Goal: Information Seeking & Learning: Learn about a topic

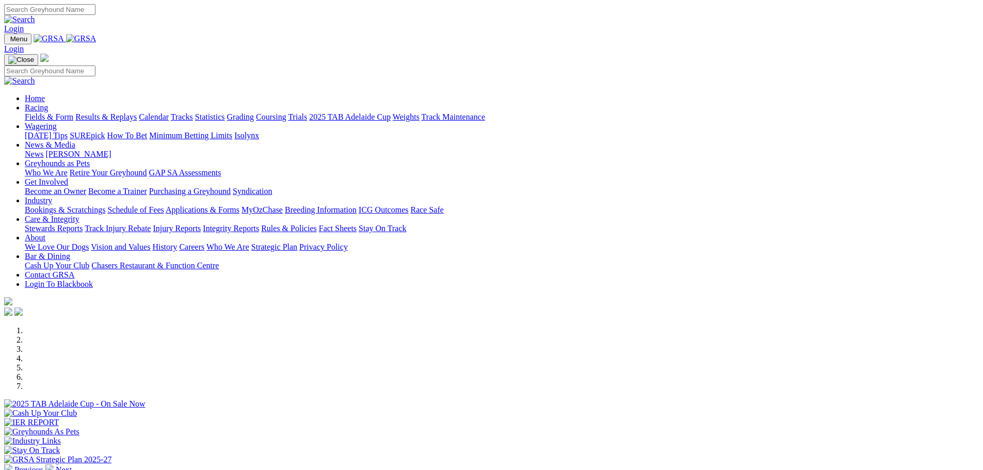
click at [54, 465] on img at bounding box center [49, 469] width 8 height 8
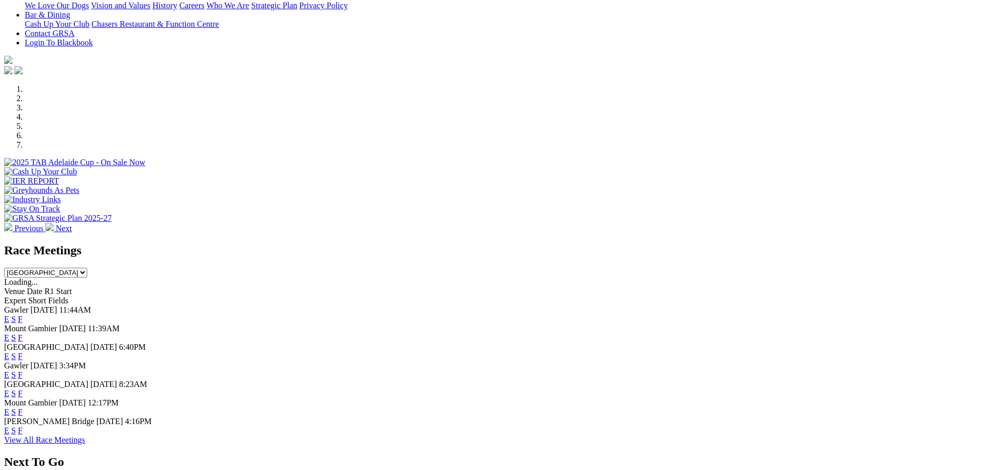
scroll to position [361, 0]
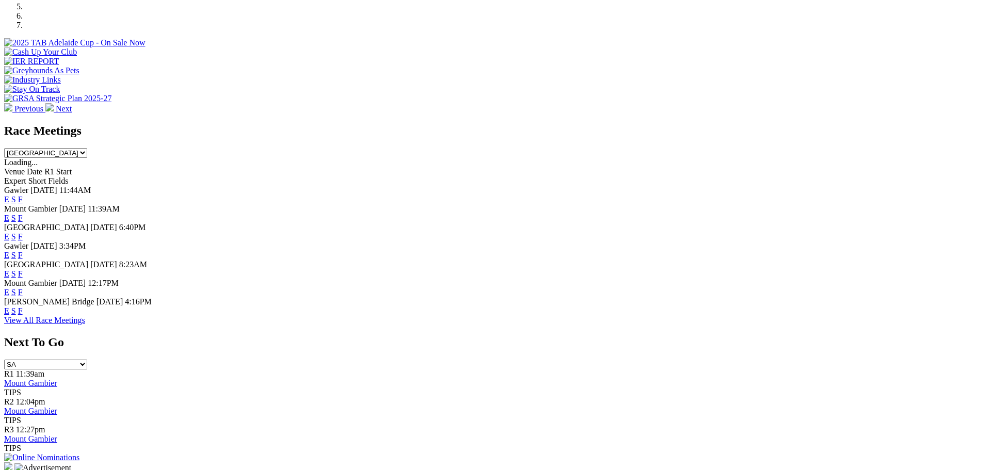
click at [23, 315] on link "F" at bounding box center [20, 311] width 5 height 9
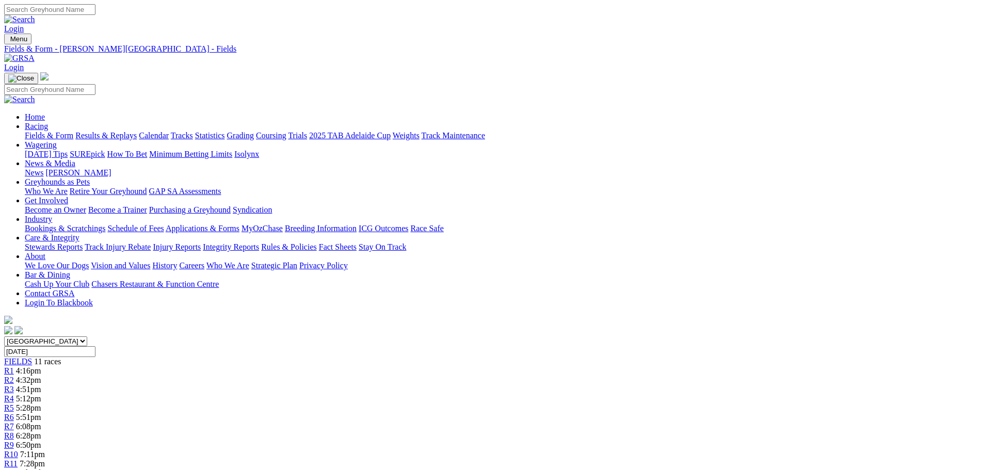
click at [169, 131] on link "Calendar" at bounding box center [154, 135] width 30 height 9
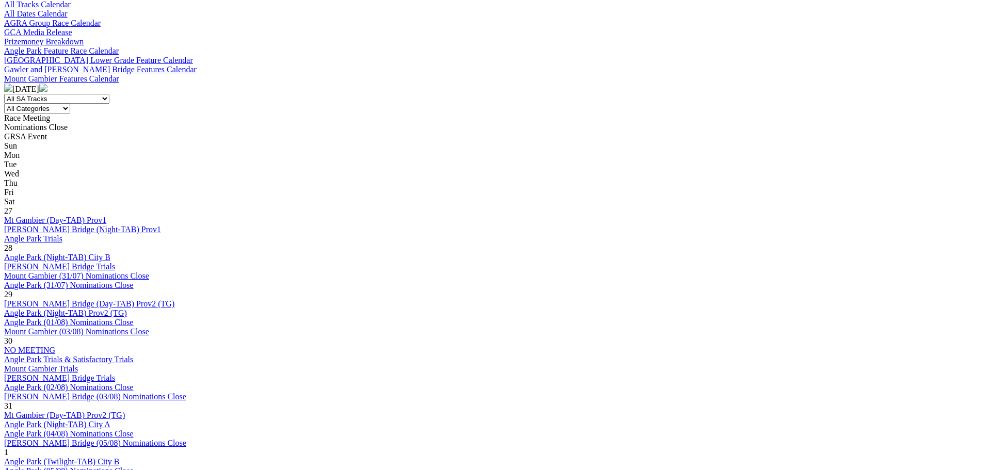
scroll to position [516, 0]
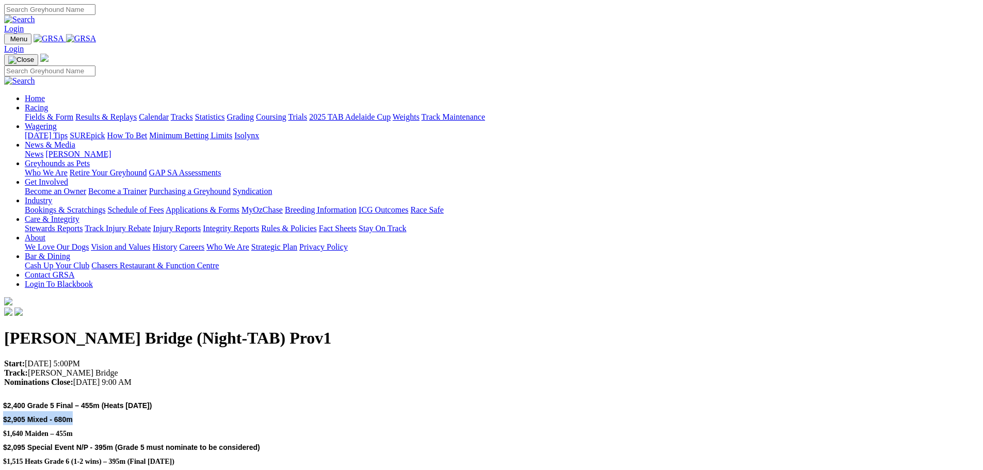
drag, startPoint x: 224, startPoint y: 211, endPoint x: 150, endPoint y: 214, distance: 74.4
click at [150, 329] on div "[PERSON_NAME] Bridge (Night-TAB) Prov1 Start: [DATE] 5:00PM Track: [PERSON_NAME…" at bounding box center [491, 398] width 975 height 138
drag, startPoint x: 231, startPoint y: 227, endPoint x: 153, endPoint y: 233, distance: 78.7
click at [153, 397] on h2 "$2,400 Grade 5 Final – 455m (Heats [DATE]) $2,905 Mixed - 680m $1,640 Maiden – …" at bounding box center [491, 432] width 977 height 70
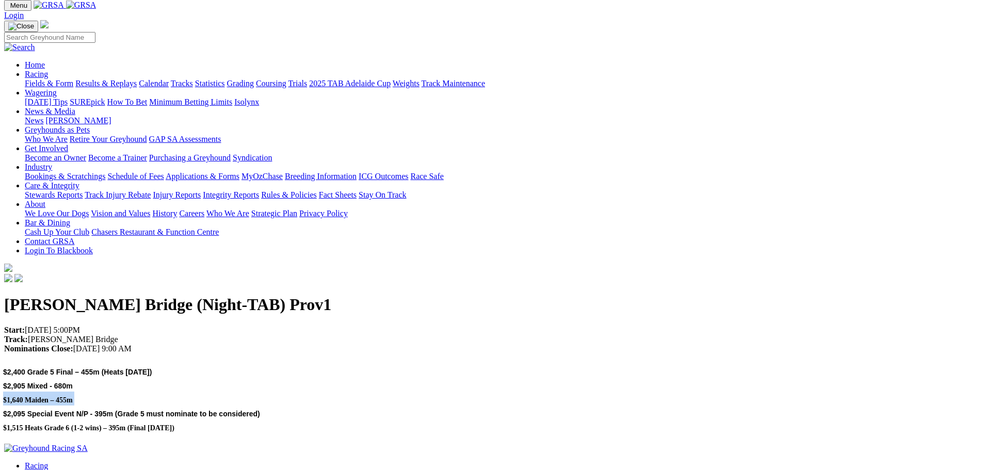
scroll to position [52, 0]
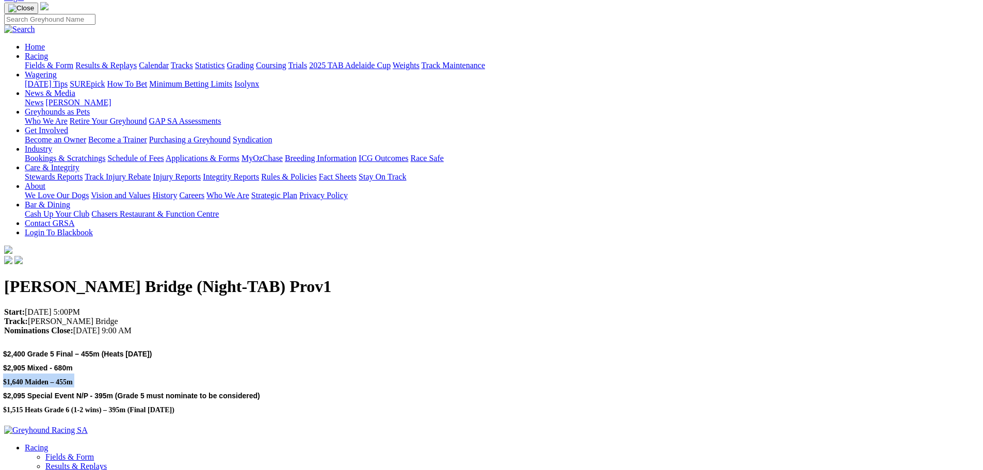
drag, startPoint x: 366, startPoint y: 202, endPoint x: 105, endPoint y: 106, distance: 278.9
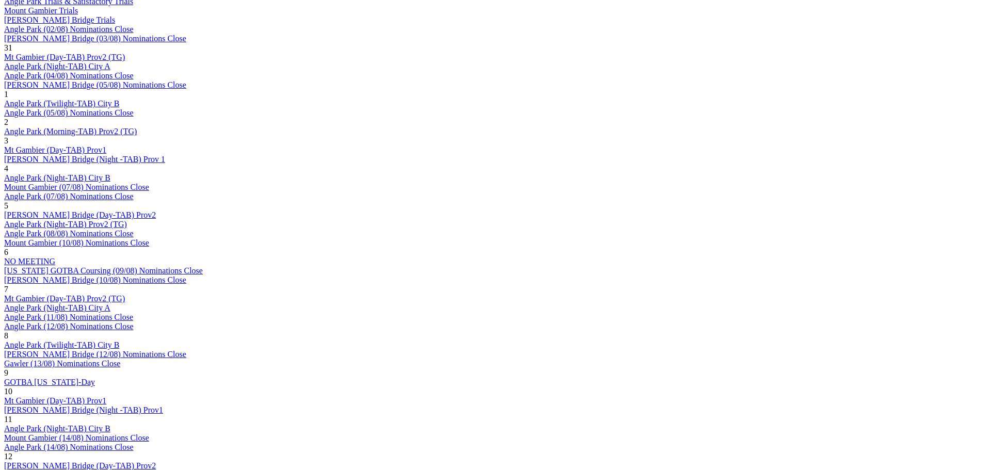
scroll to position [671, 0]
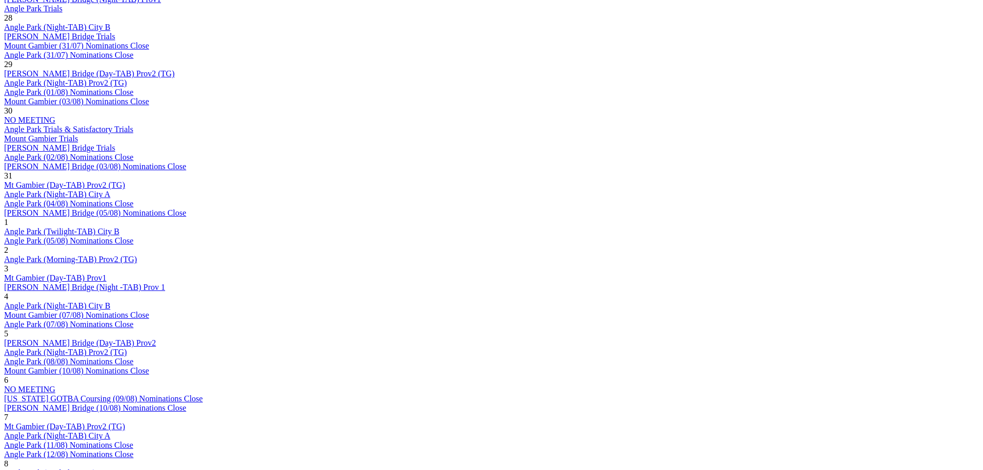
scroll to position [619, 0]
